Goal: Task Accomplishment & Management: Use online tool/utility

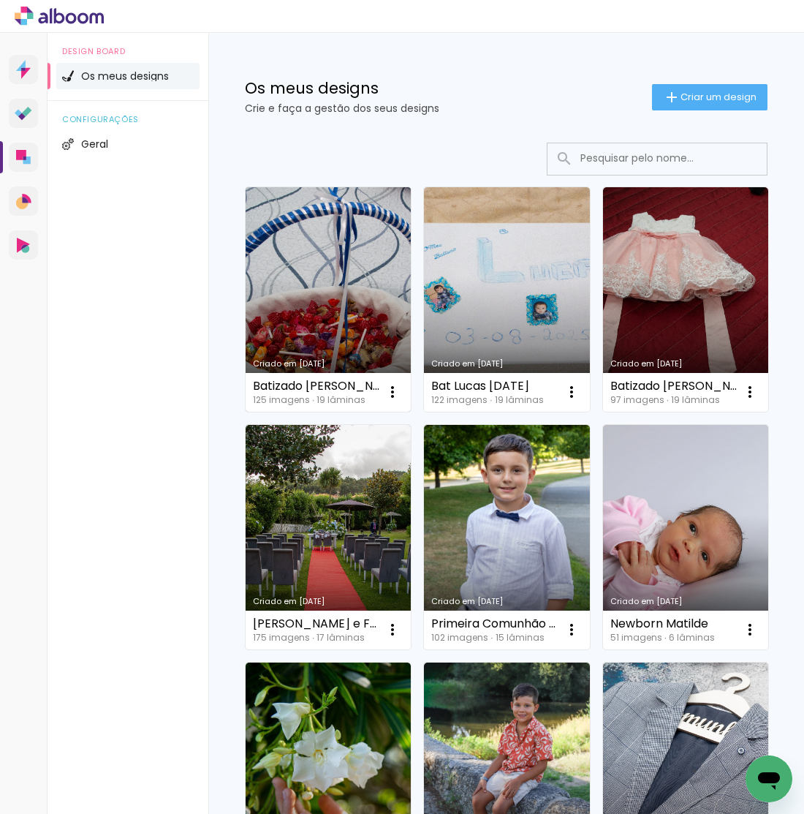
click at [314, 322] on link "Criado em [DATE]" at bounding box center [328, 299] width 165 height 224
